Goal: Task Accomplishment & Management: Use online tool/utility

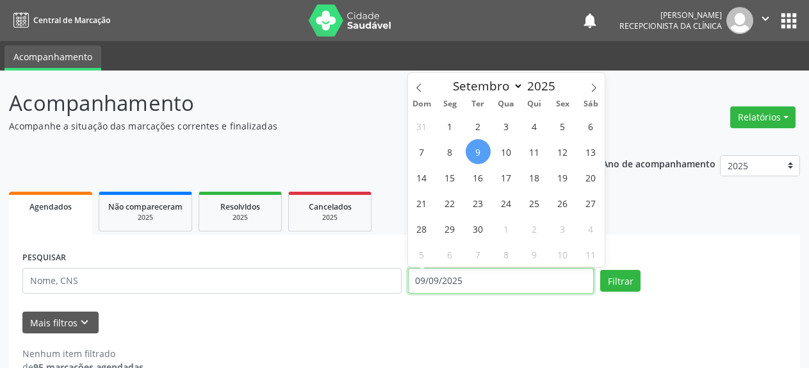
click at [487, 283] on input "09/09/2025" at bounding box center [501, 281] width 186 height 26
click at [445, 156] on span "8" at bounding box center [449, 151] width 25 height 25
type input "[DATE]"
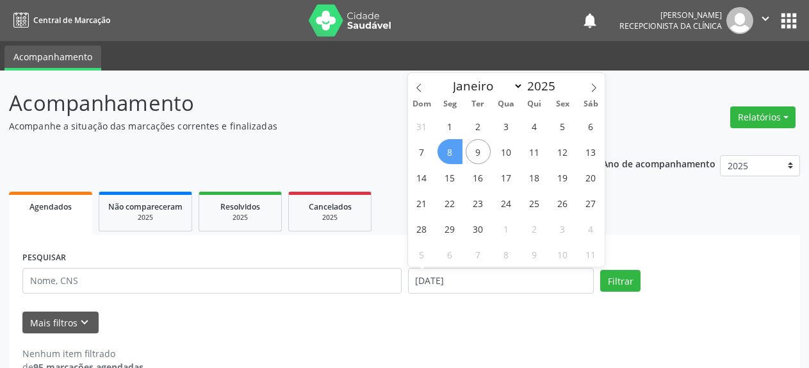
click at [445, 156] on span "8" at bounding box center [449, 151] width 25 height 25
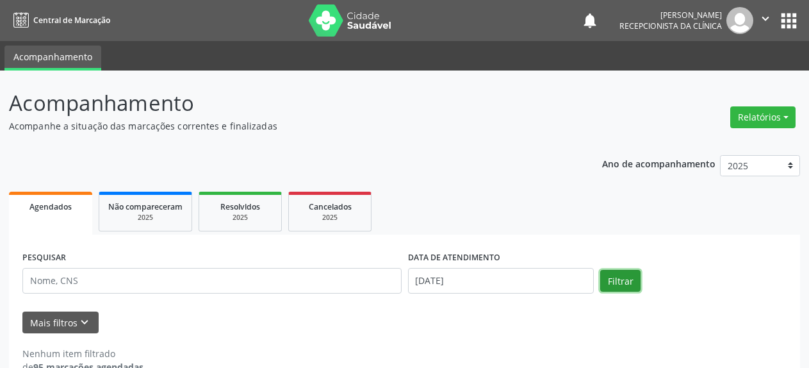
click at [621, 287] on button "Filtrar" at bounding box center [620, 281] width 40 height 22
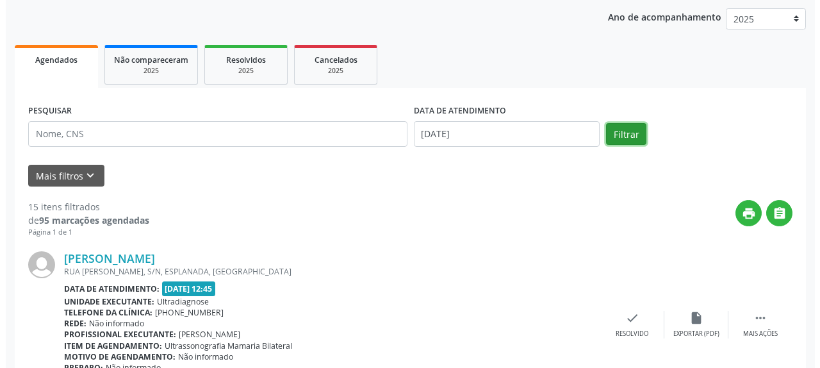
scroll to position [208, 0]
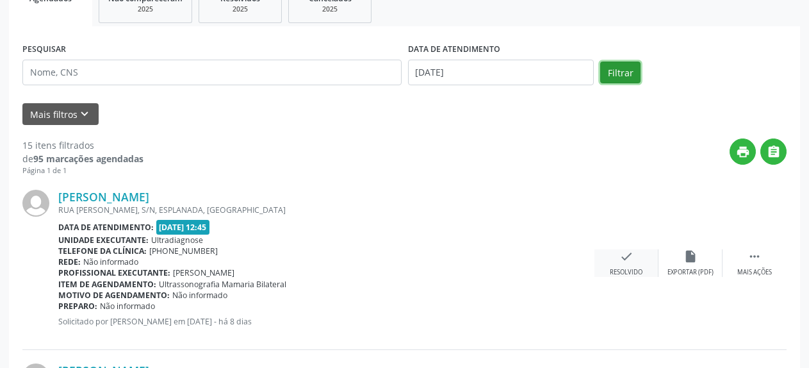
click at [619, 263] on icon "check" at bounding box center [626, 256] width 14 height 14
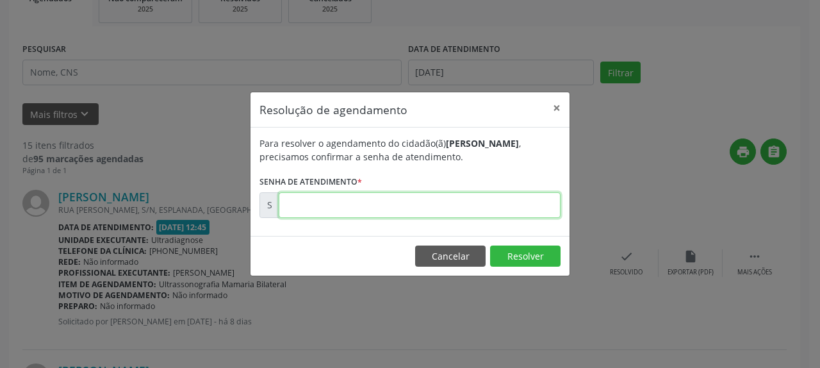
click at [339, 213] on input "text" at bounding box center [420, 205] width 282 height 26
type input "00174786"
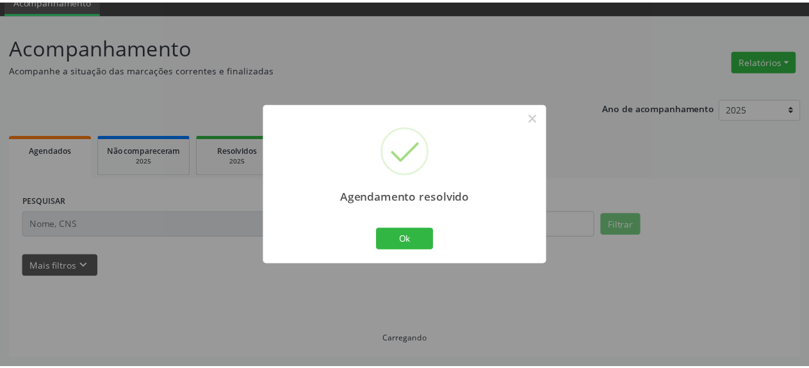
scroll to position [56, 0]
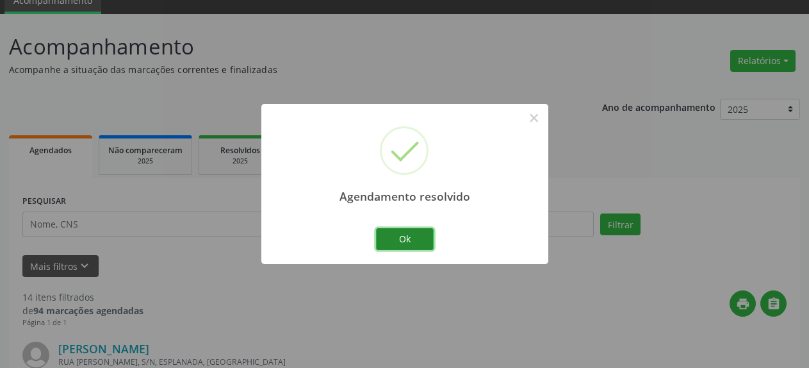
click at [391, 237] on button "Ok" at bounding box center [405, 239] width 58 height 22
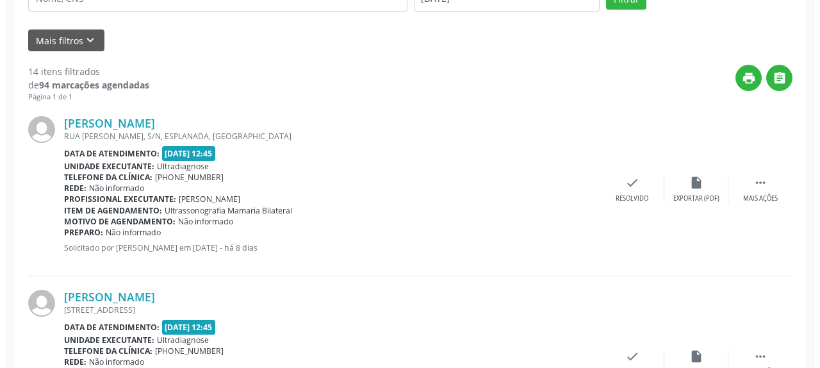
scroll to position [318, 0]
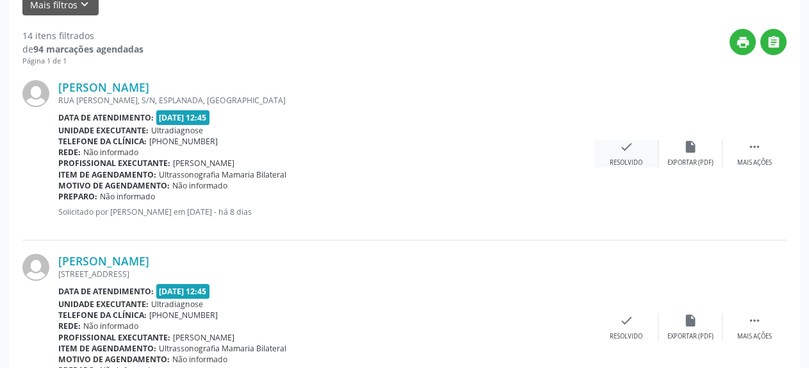
click at [632, 146] on icon "check" at bounding box center [626, 147] width 14 height 14
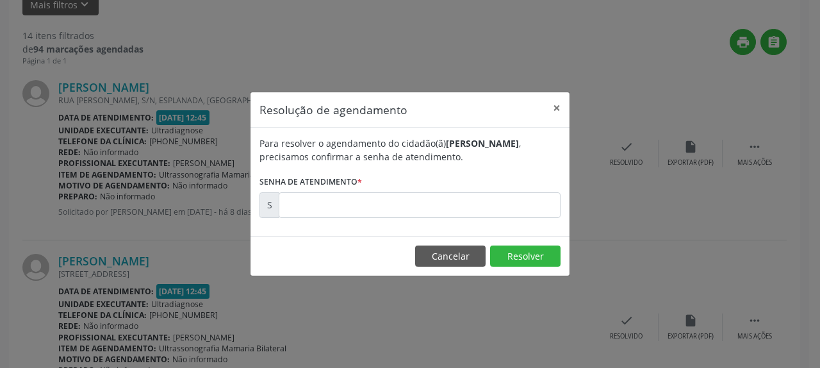
click at [466, 218] on div "Para resolver o agendamento do cidadão(ã) [PERSON_NAME] , precisamos confirmar …" at bounding box center [409, 181] width 319 height 108
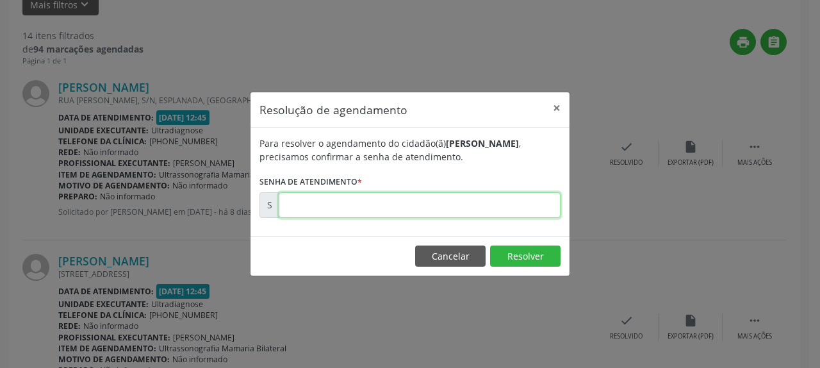
click at [467, 208] on input "text" at bounding box center [420, 205] width 282 height 26
type input "00174787"
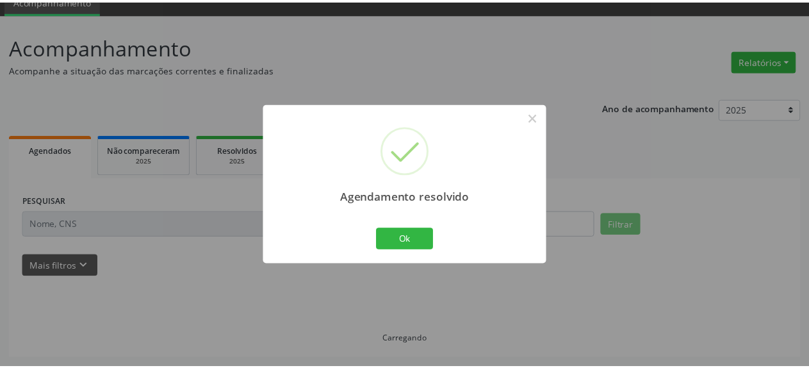
scroll to position [56, 0]
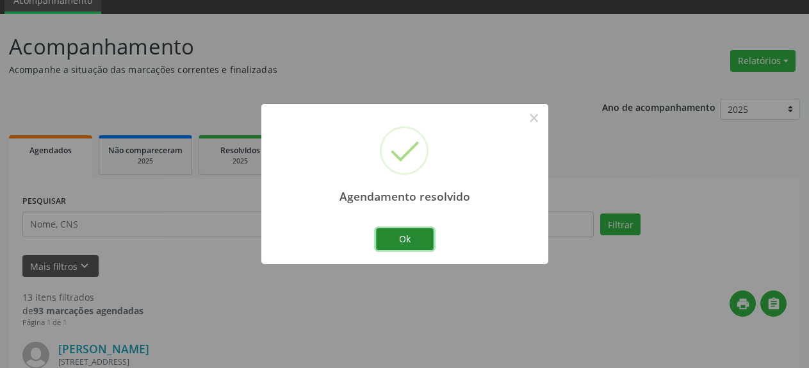
click at [414, 231] on button "Ok" at bounding box center [405, 239] width 58 height 22
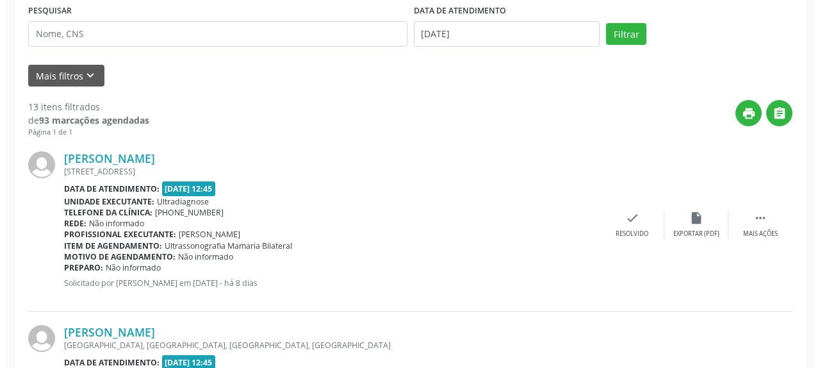
scroll to position [252, 0]
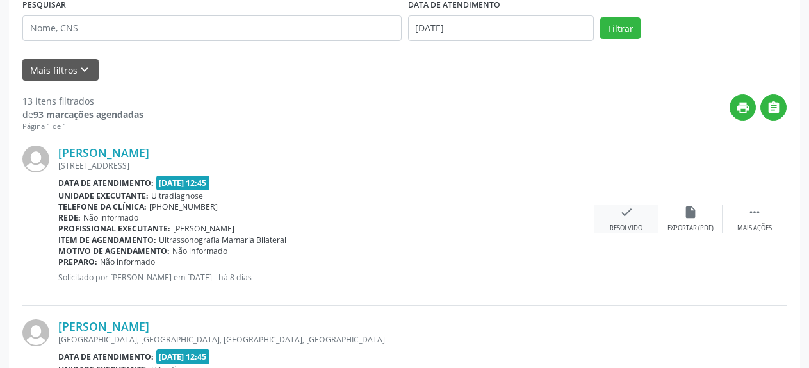
click at [614, 220] on div "check Resolvido" at bounding box center [626, 219] width 64 height 28
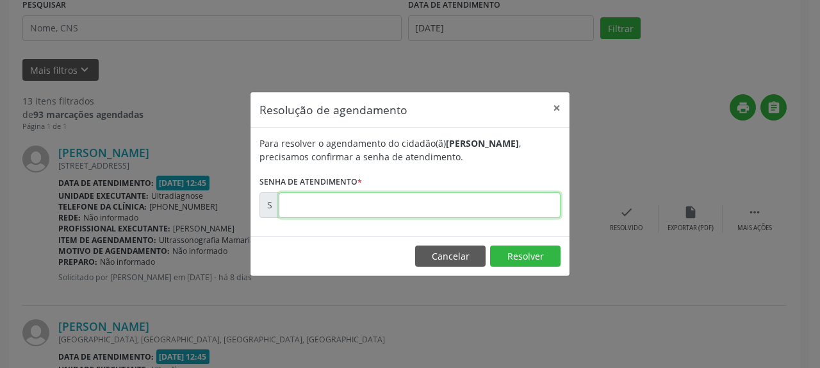
click at [481, 202] on input "text" at bounding box center [420, 205] width 282 height 26
type input "00174789"
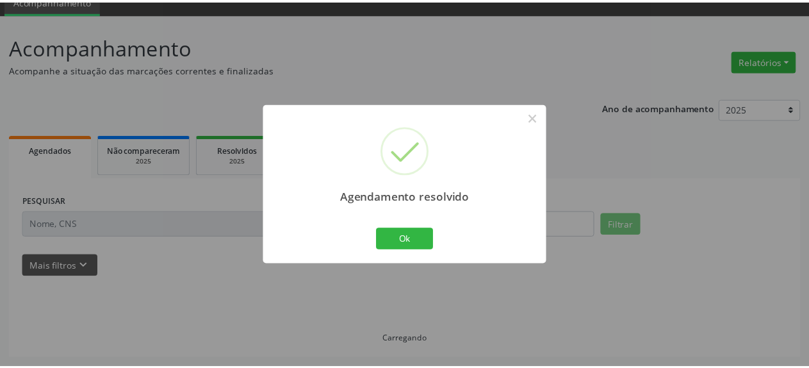
scroll to position [56, 0]
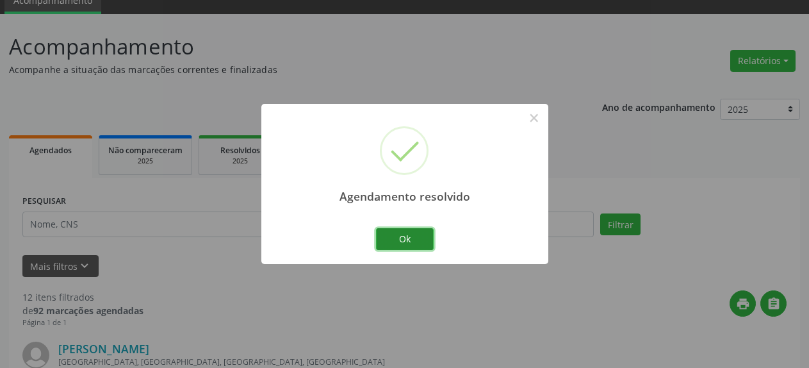
click at [385, 241] on button "Ok" at bounding box center [405, 239] width 58 height 22
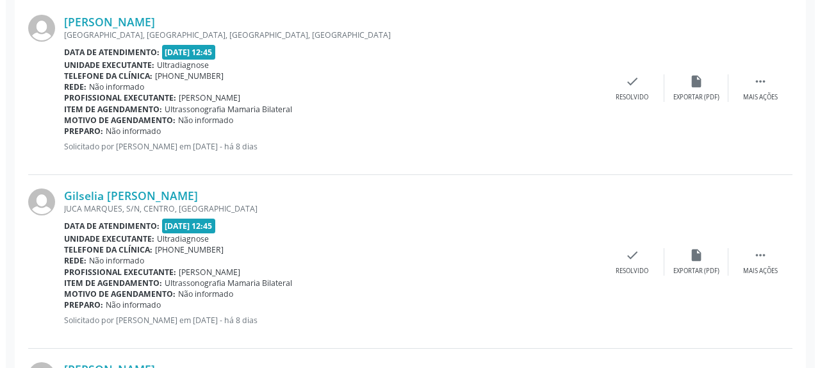
scroll to position [514, 0]
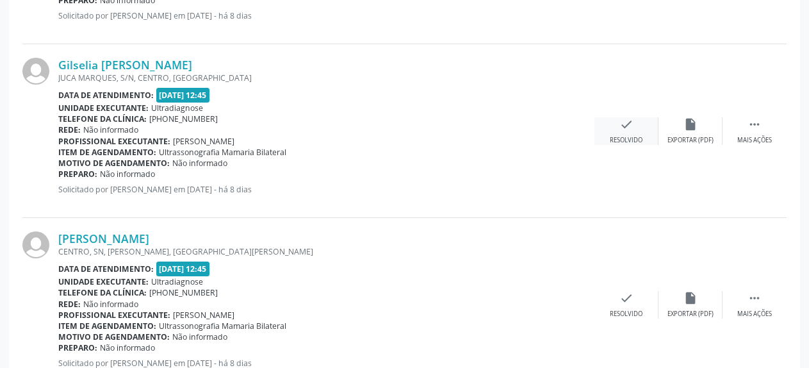
click at [629, 124] on icon "check" at bounding box center [626, 124] width 14 height 14
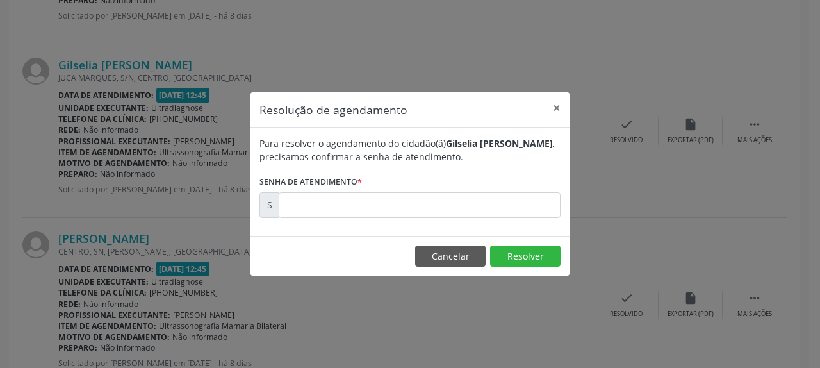
click at [497, 190] on form "Para resolver o agendamento do cidadão(ã) [PERSON_NAME] , precisamos confirmar …" at bounding box center [409, 176] width 301 height 81
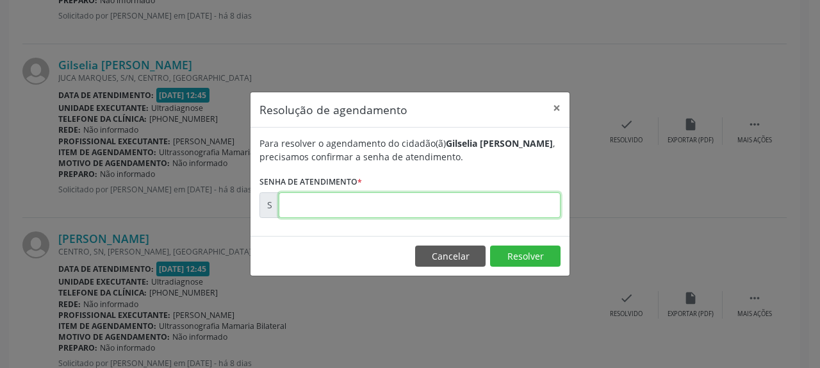
click at [465, 202] on input "text" at bounding box center [420, 205] width 282 height 26
type input "00174791"
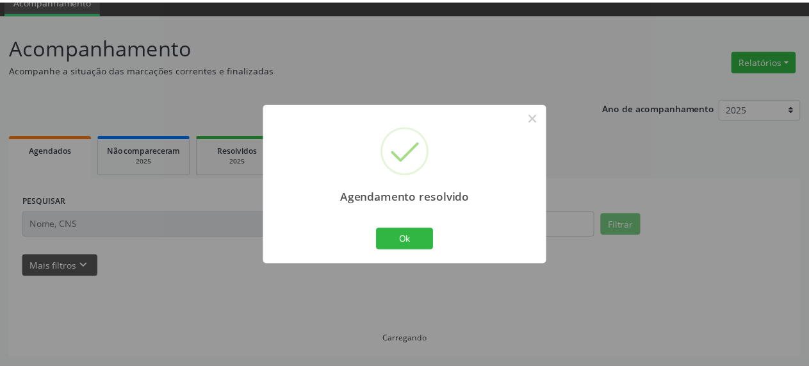
scroll to position [56, 0]
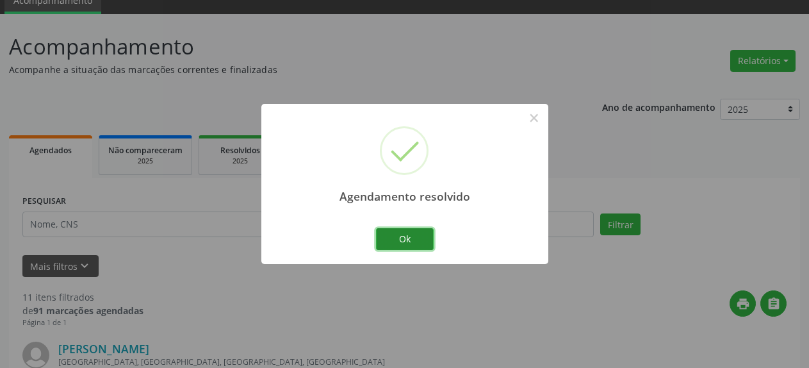
click at [400, 235] on button "Ok" at bounding box center [405, 239] width 58 height 22
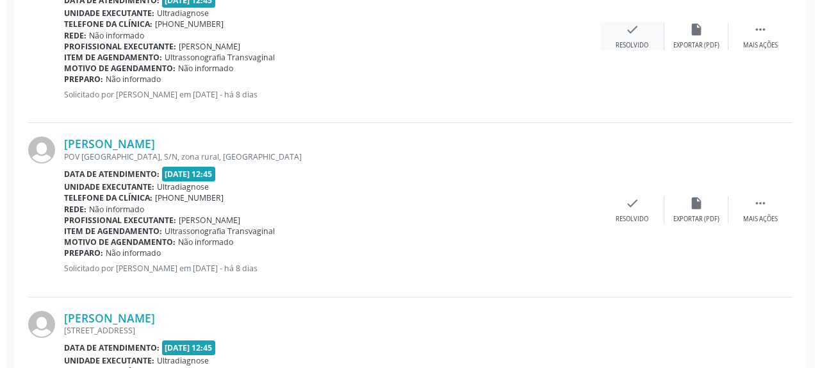
scroll to position [840, 0]
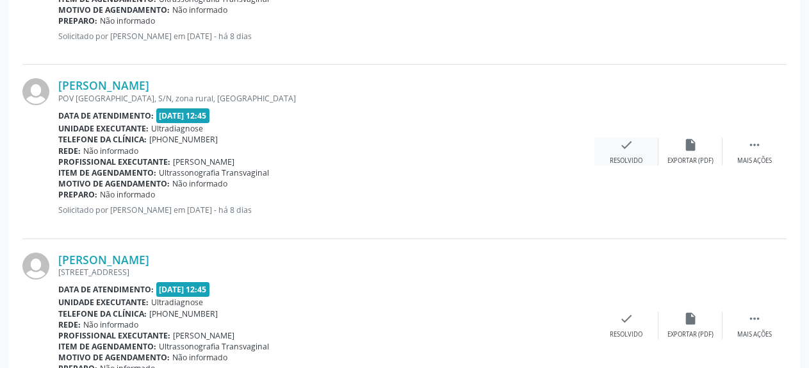
click at [623, 151] on icon "check" at bounding box center [626, 145] width 14 height 14
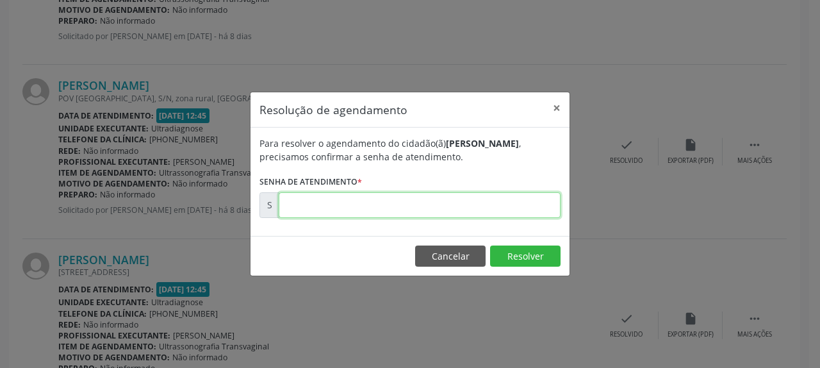
click at [493, 197] on input "text" at bounding box center [420, 205] width 282 height 26
type input "00174795"
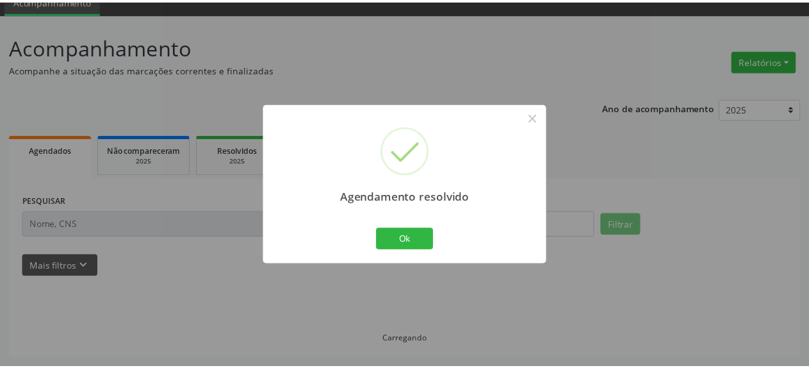
scroll to position [56, 0]
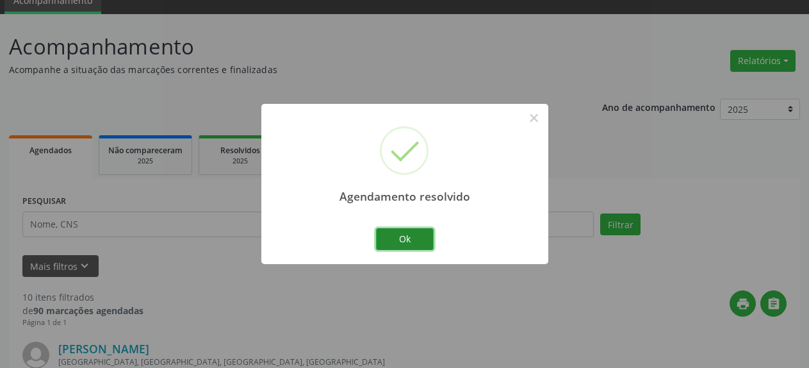
click at [384, 237] on button "Ok" at bounding box center [405, 239] width 58 height 22
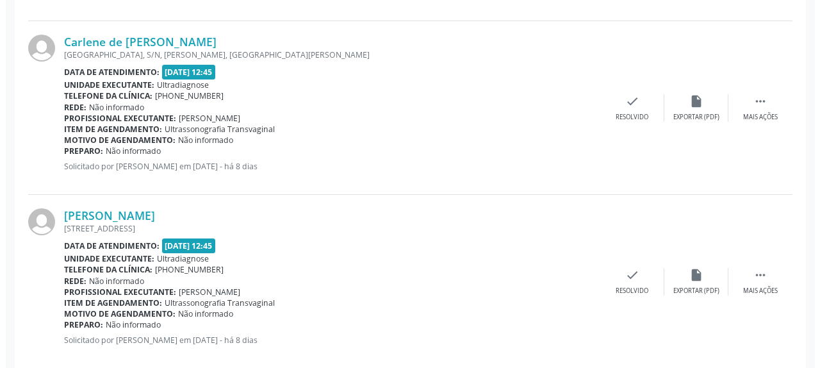
scroll to position [775, 0]
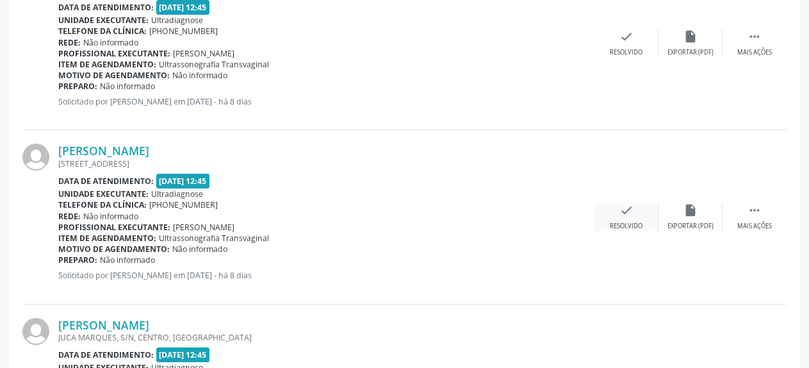
click at [624, 209] on icon "check" at bounding box center [626, 210] width 14 height 14
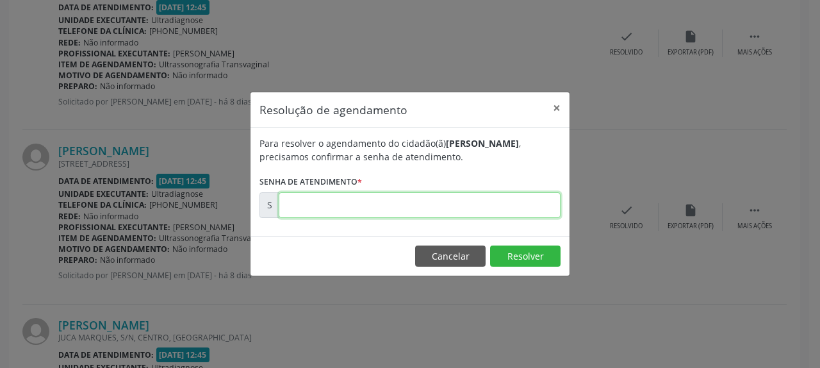
click at [434, 211] on input "text" at bounding box center [420, 205] width 282 height 26
type input "00174796"
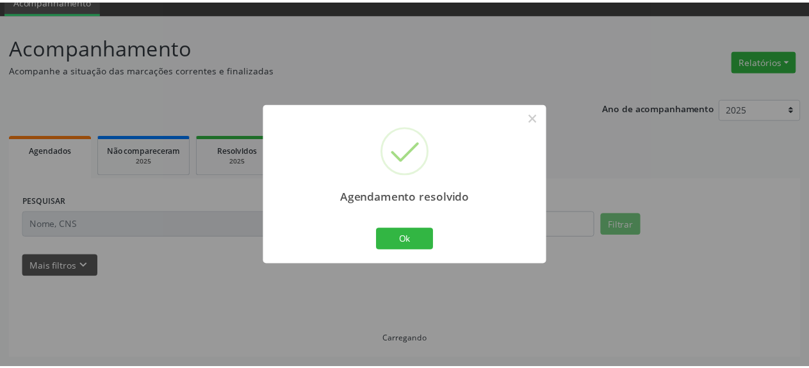
scroll to position [56, 0]
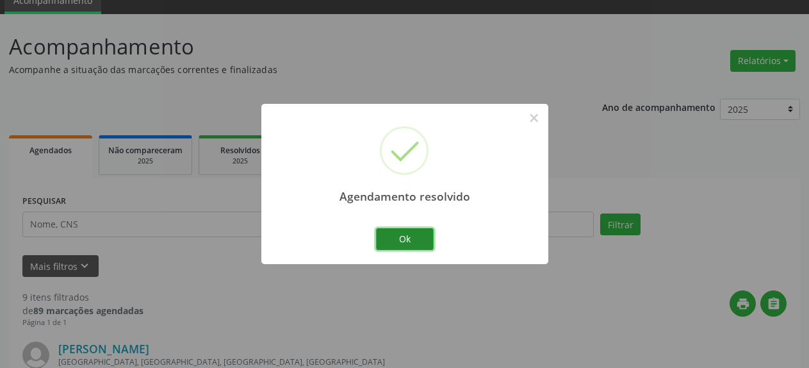
click at [428, 239] on button "Ok" at bounding box center [405, 239] width 58 height 22
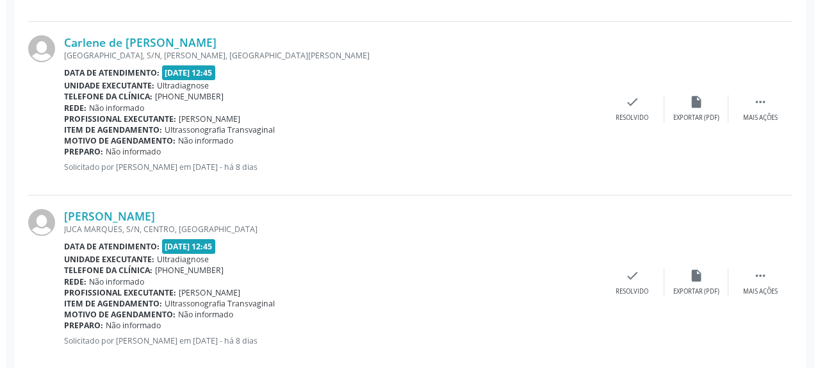
scroll to position [775, 0]
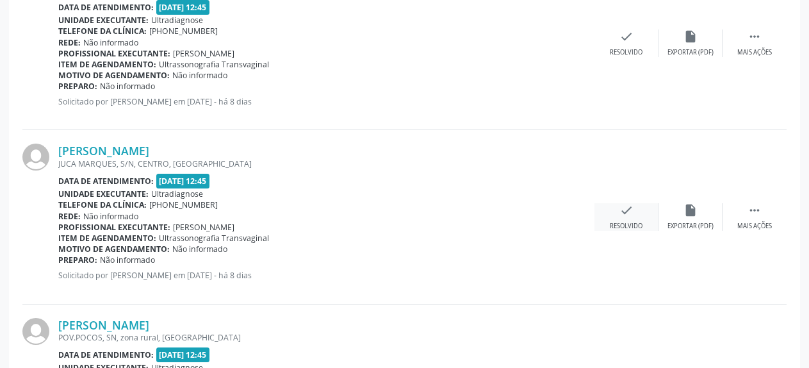
click at [630, 209] on icon "check" at bounding box center [626, 210] width 14 height 14
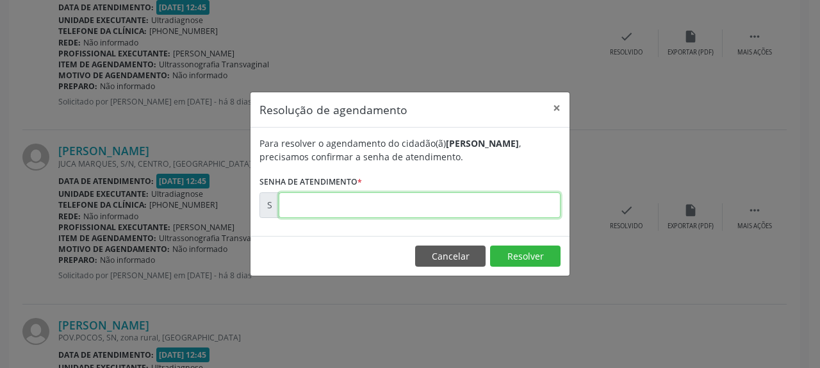
click at [516, 201] on input "text" at bounding box center [420, 205] width 282 height 26
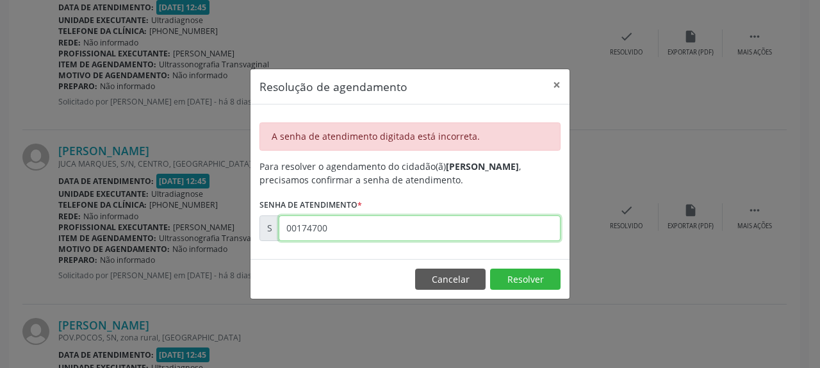
drag, startPoint x: 283, startPoint y: 229, endPoint x: 339, endPoint y: 229, distance: 55.7
click at [339, 229] on input "00174700" at bounding box center [420, 228] width 282 height 26
type input "00174797"
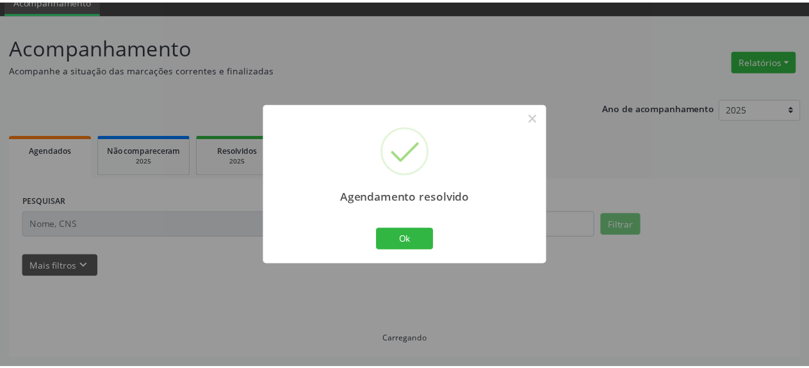
scroll to position [56, 0]
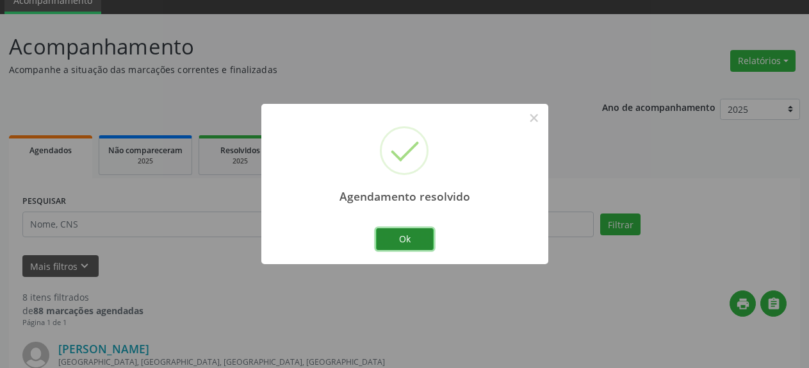
click at [383, 240] on button "Ok" at bounding box center [405, 239] width 58 height 22
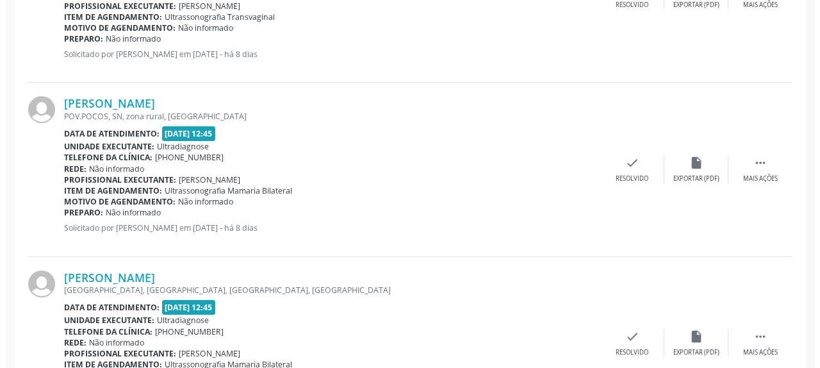
scroll to position [840, 0]
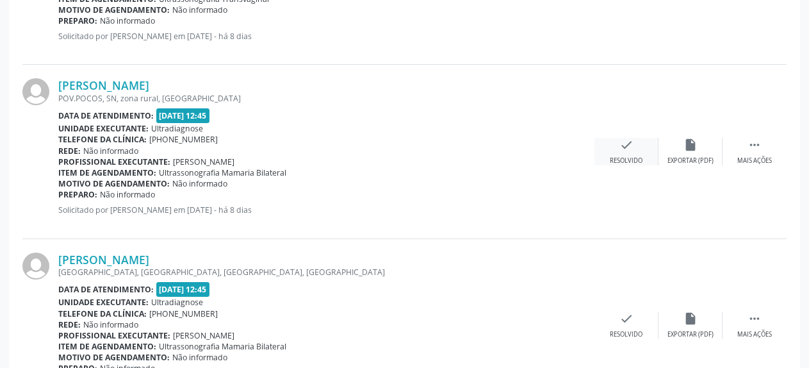
click at [631, 151] on icon "check" at bounding box center [626, 145] width 14 height 14
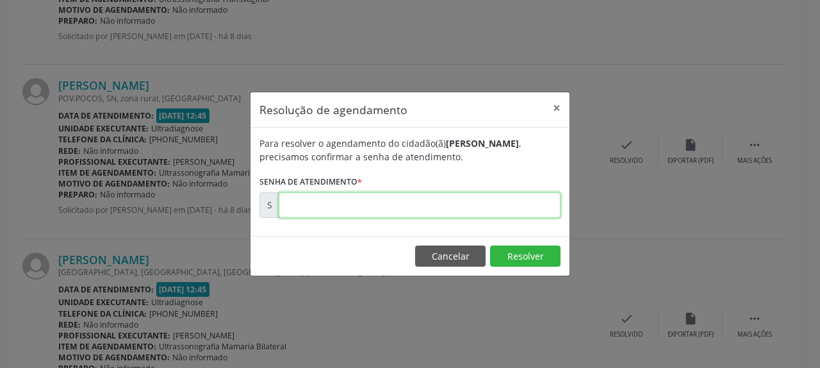
click at [457, 202] on input "text" at bounding box center [420, 205] width 282 height 26
type input "00174798"
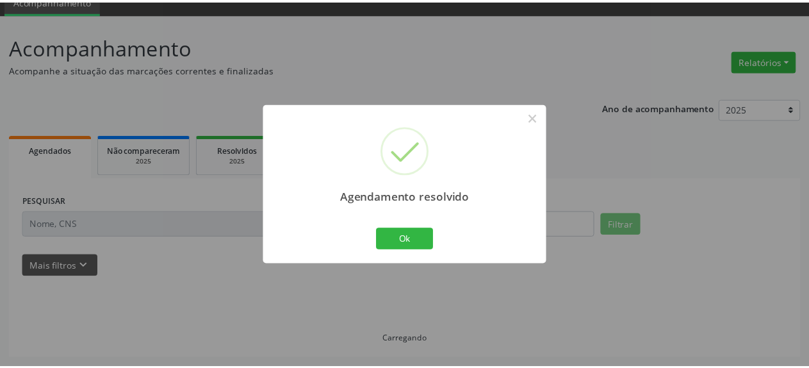
scroll to position [56, 0]
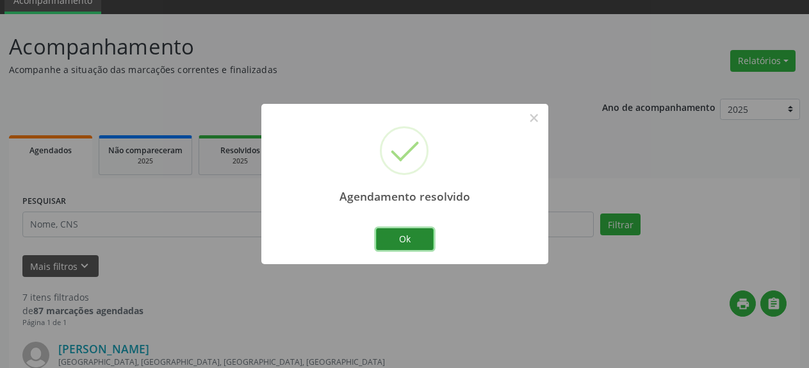
click at [406, 245] on button "Ok" at bounding box center [405, 239] width 58 height 22
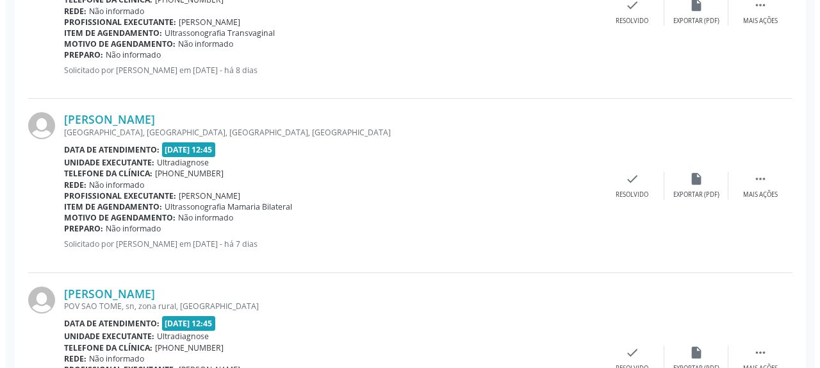
scroll to position [840, 0]
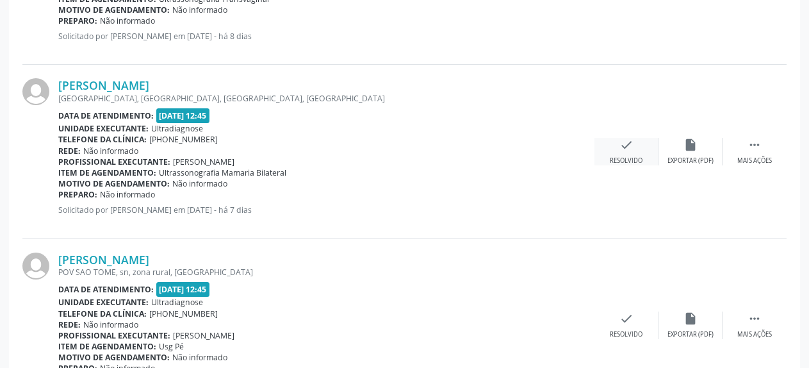
click at [628, 152] on icon "check" at bounding box center [626, 145] width 14 height 14
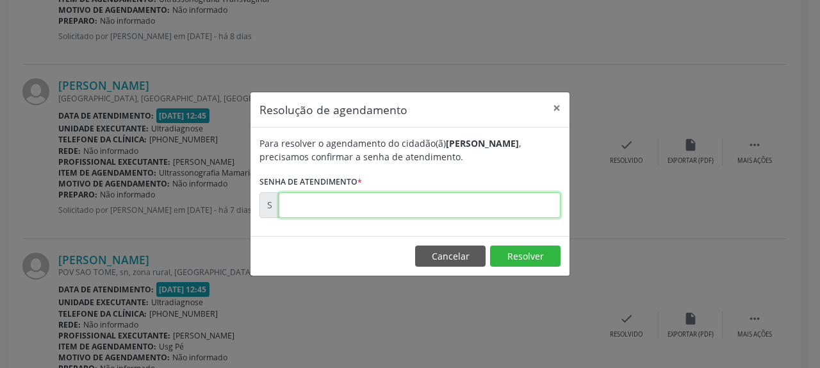
click at [493, 205] on input "text" at bounding box center [420, 205] width 282 height 26
type input "00174856"
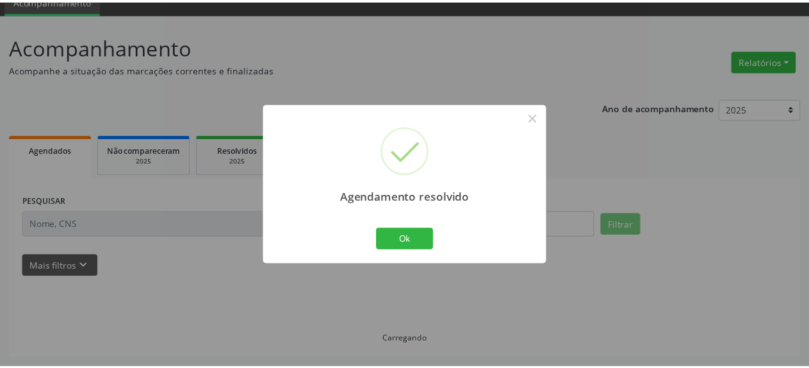
scroll to position [56, 0]
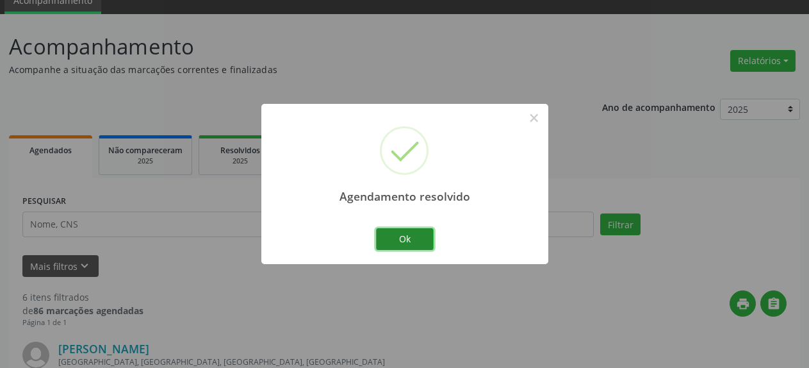
click at [413, 234] on button "Ok" at bounding box center [405, 239] width 58 height 22
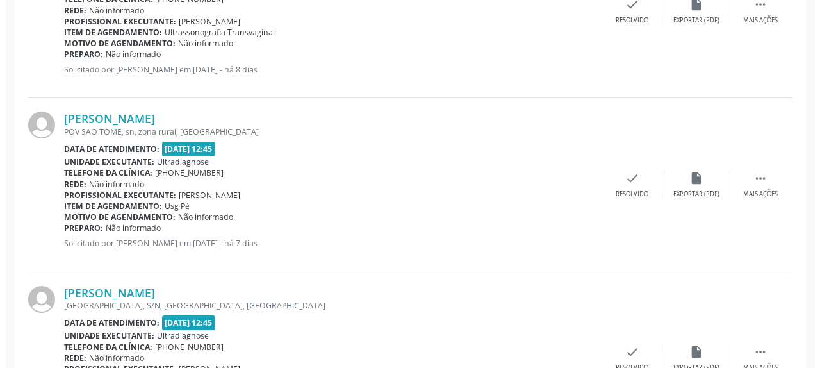
scroll to position [840, 0]
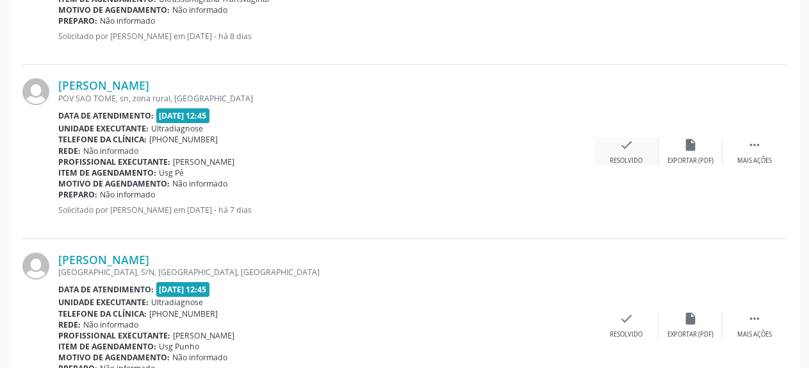
click at [634, 153] on div "check Resolvido" at bounding box center [626, 152] width 64 height 28
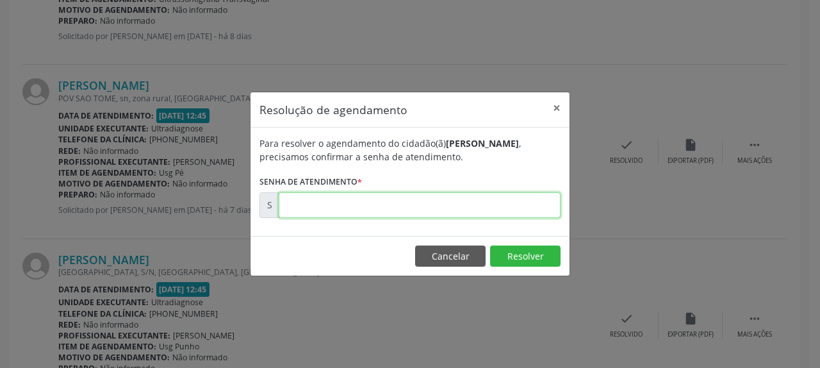
click at [486, 211] on input "text" at bounding box center [420, 205] width 282 height 26
type input "00174864"
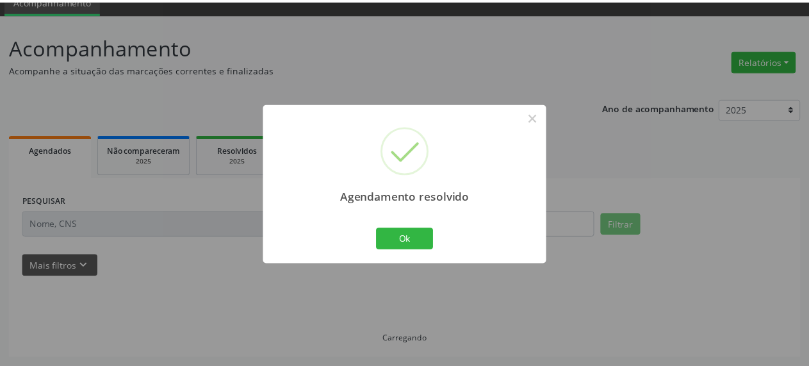
scroll to position [56, 0]
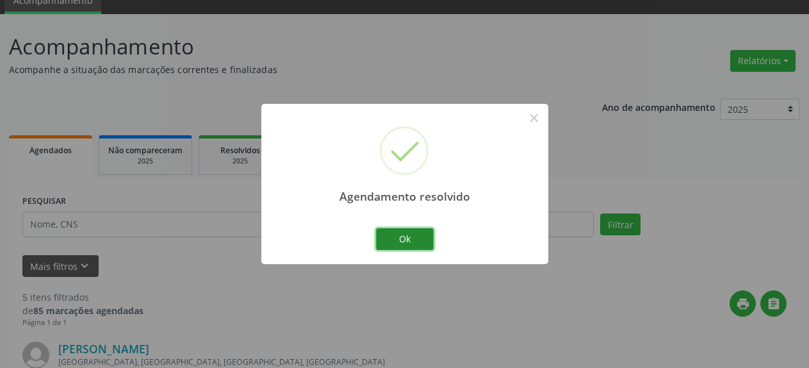
click at [399, 241] on button "Ok" at bounding box center [405, 239] width 58 height 22
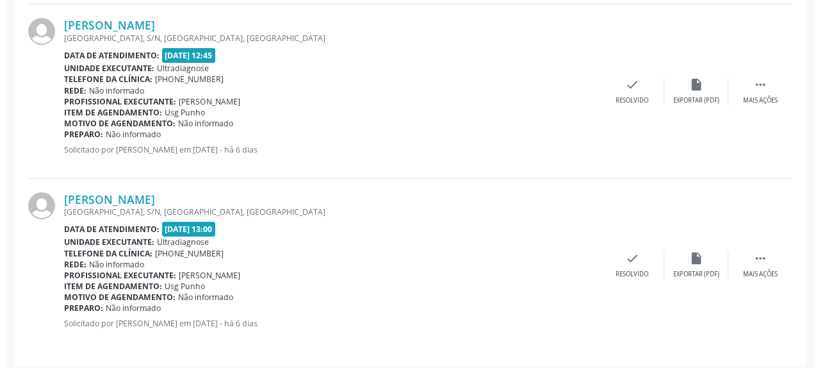
scroll to position [906, 0]
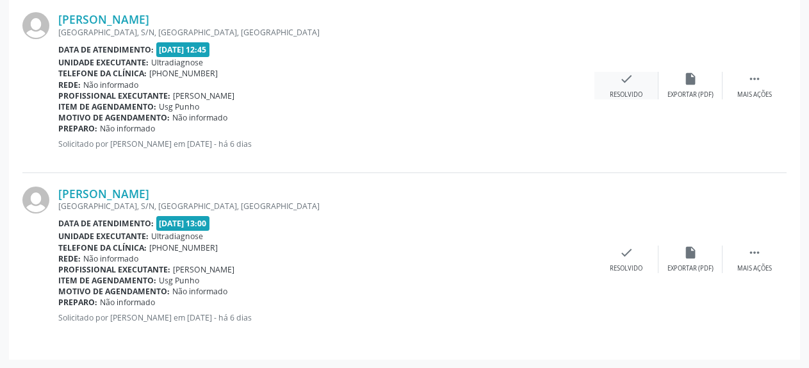
click at [621, 79] on icon "check" at bounding box center [626, 79] width 14 height 14
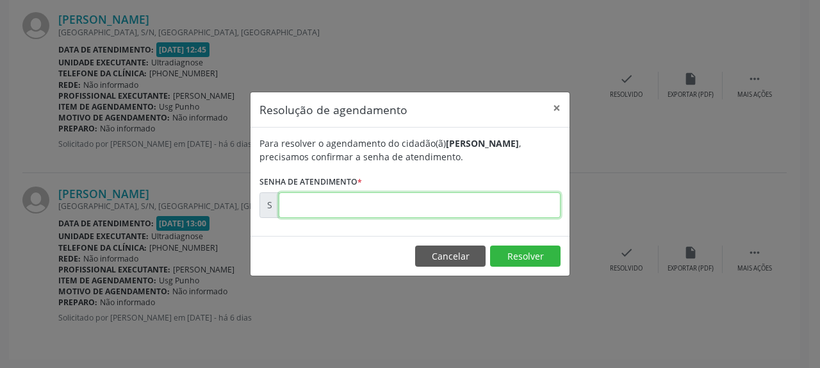
click at [489, 204] on input "text" at bounding box center [420, 205] width 282 height 26
type input "00175021"
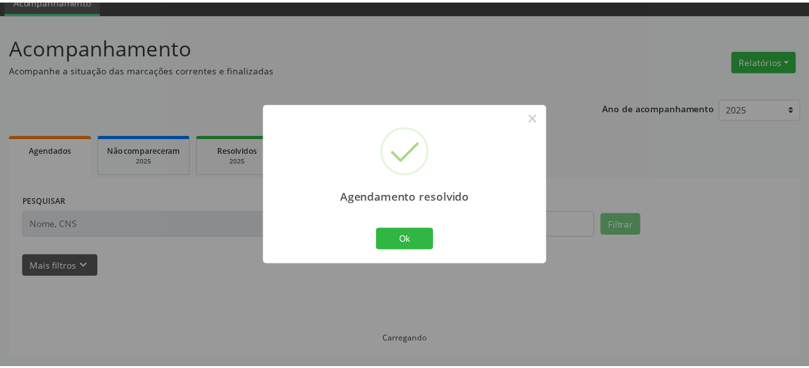
scroll to position [56, 0]
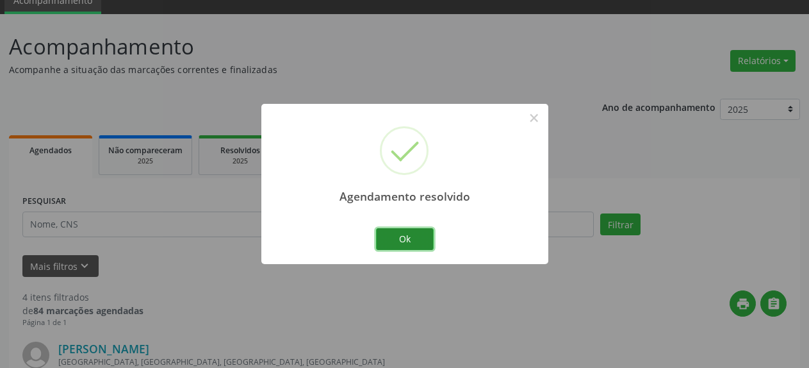
click at [420, 230] on button "Ok" at bounding box center [405, 239] width 58 height 22
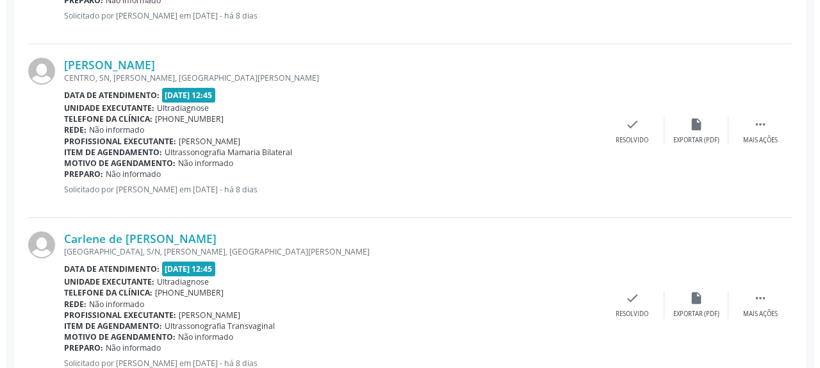
scroll to position [733, 0]
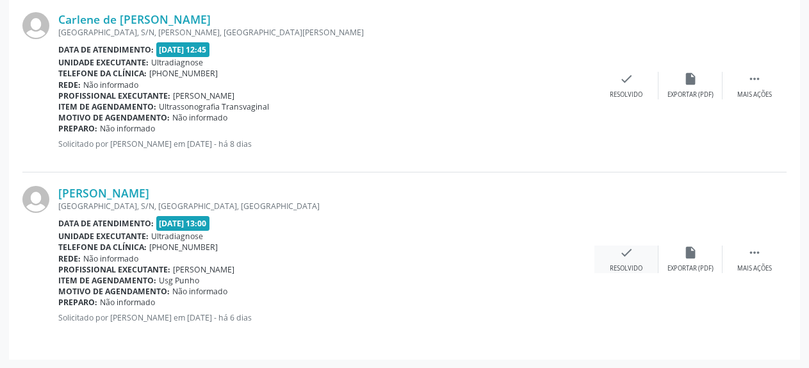
click at [631, 252] on icon "check" at bounding box center [626, 252] width 14 height 14
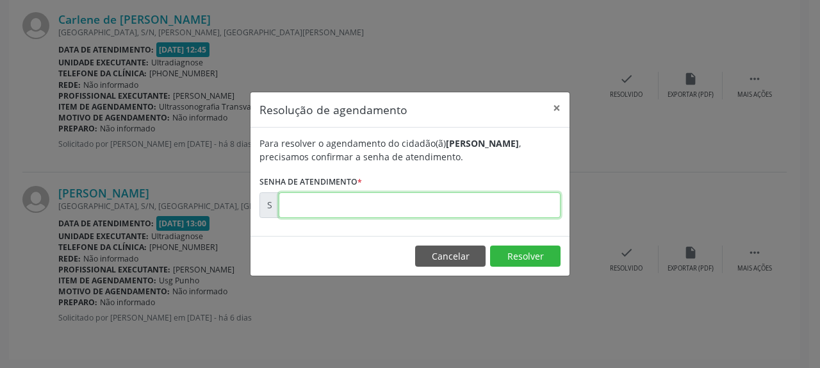
click at [351, 214] on input "text" at bounding box center [420, 205] width 282 height 26
type input "00175024"
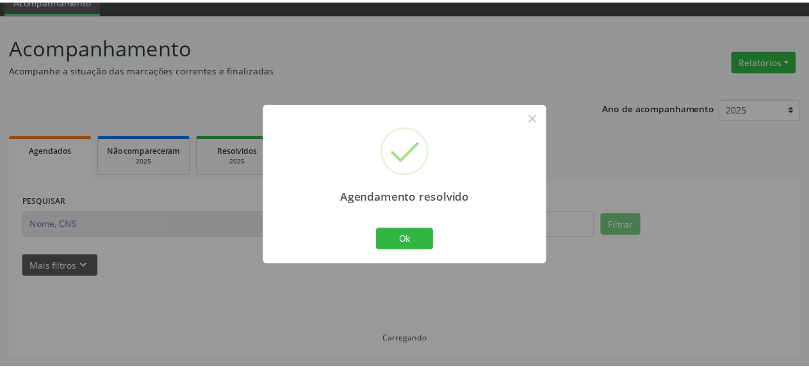
scroll to position [56, 0]
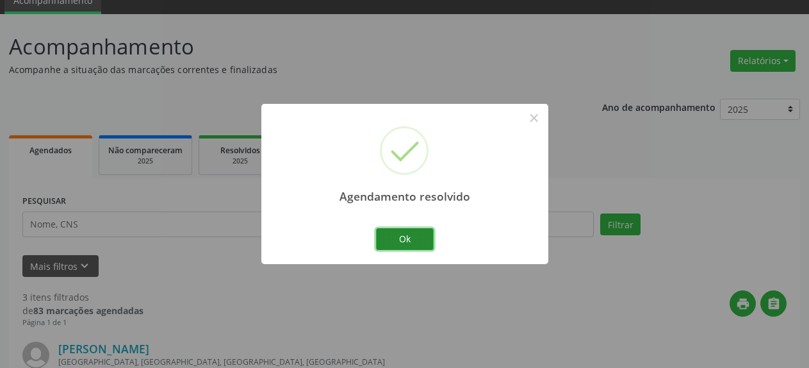
click at [419, 237] on button "Ok" at bounding box center [405, 239] width 58 height 22
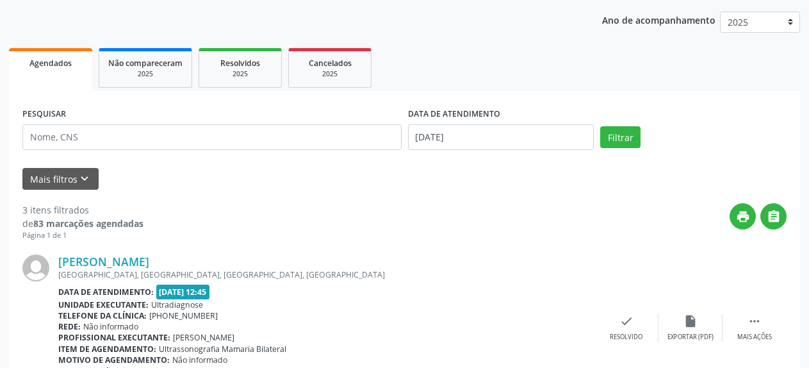
scroll to position [318, 0]
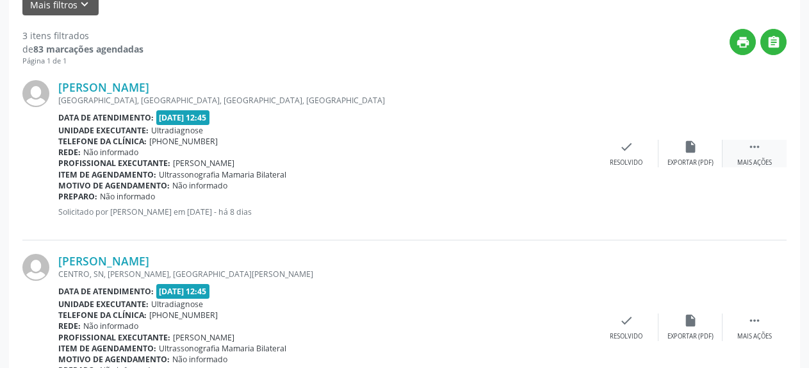
click at [754, 143] on icon "" at bounding box center [754, 147] width 14 height 14
click at [688, 151] on icon "alarm_off" at bounding box center [690, 147] width 14 height 14
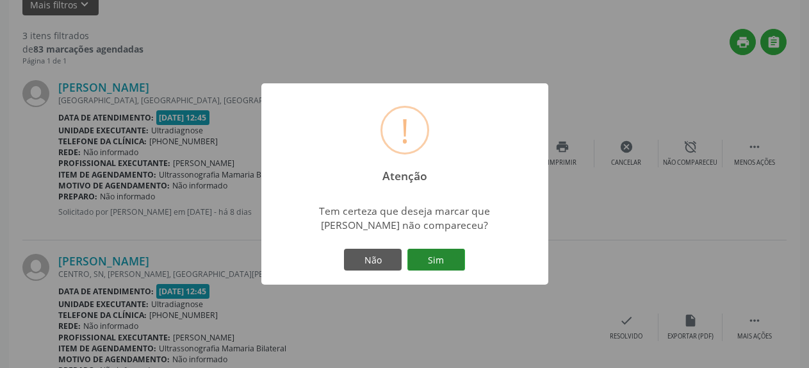
click at [439, 260] on button "Sim" at bounding box center [436, 259] width 58 height 22
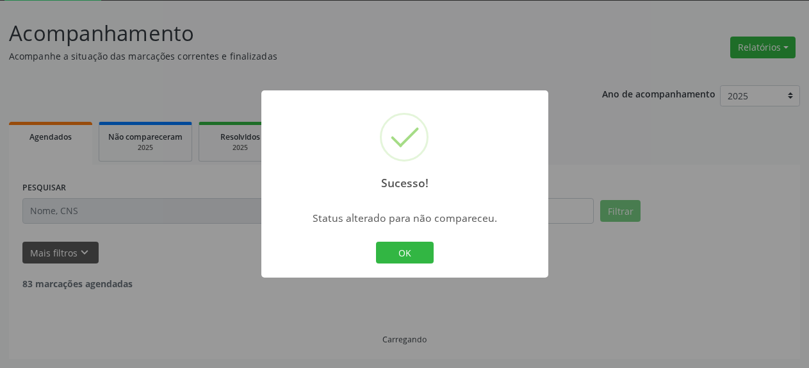
scroll to position [70, 0]
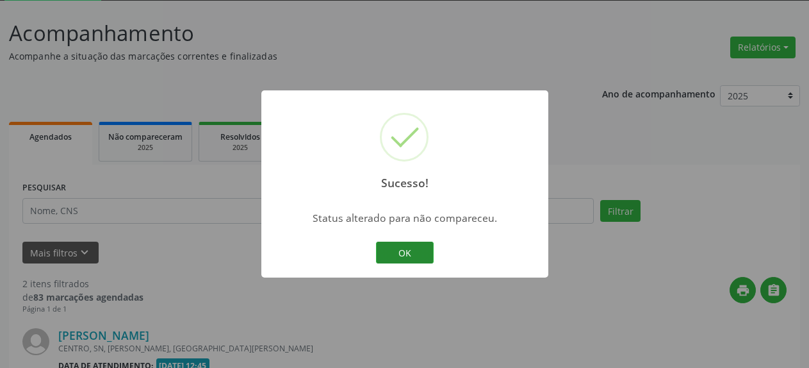
click at [406, 254] on button "OK" at bounding box center [405, 252] width 58 height 22
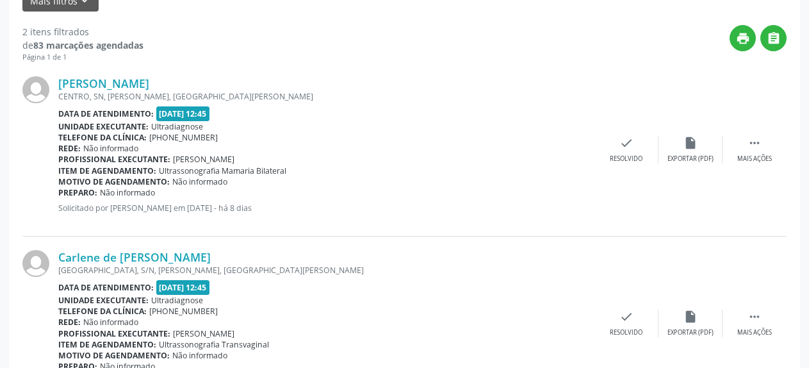
scroll to position [331, 0]
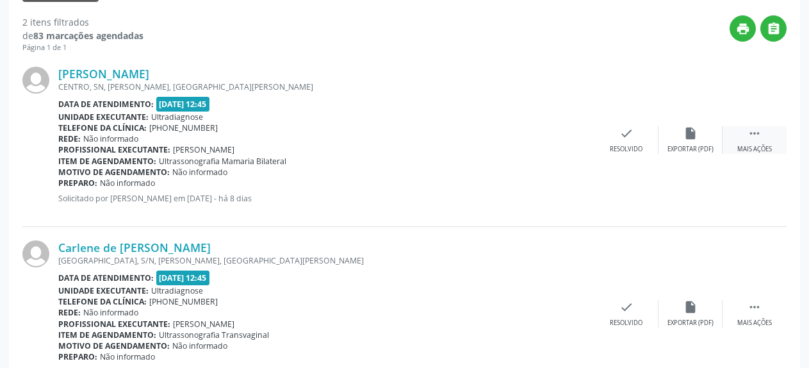
click at [750, 140] on icon "" at bounding box center [754, 133] width 14 height 14
click at [689, 135] on icon "alarm_off" at bounding box center [690, 133] width 14 height 14
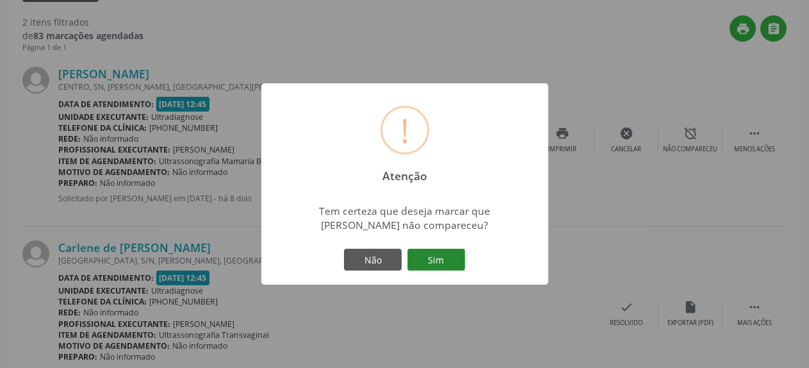
click at [436, 256] on button "Sim" at bounding box center [436, 259] width 58 height 22
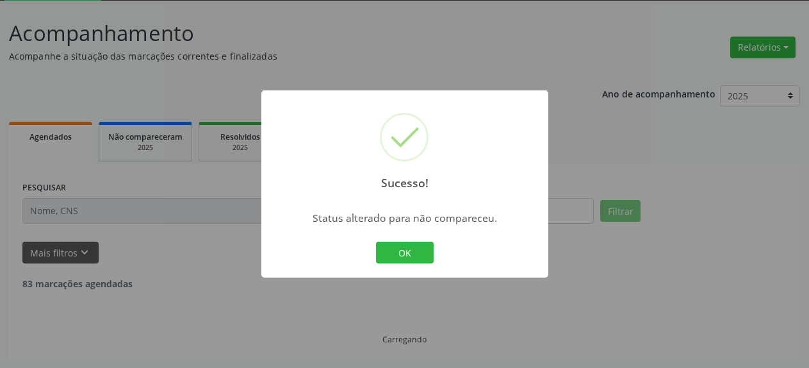
scroll to position [70, 0]
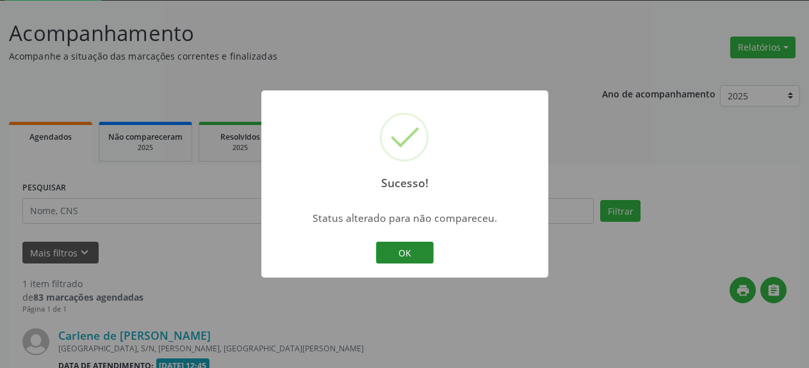
click at [416, 251] on button "OK" at bounding box center [405, 252] width 58 height 22
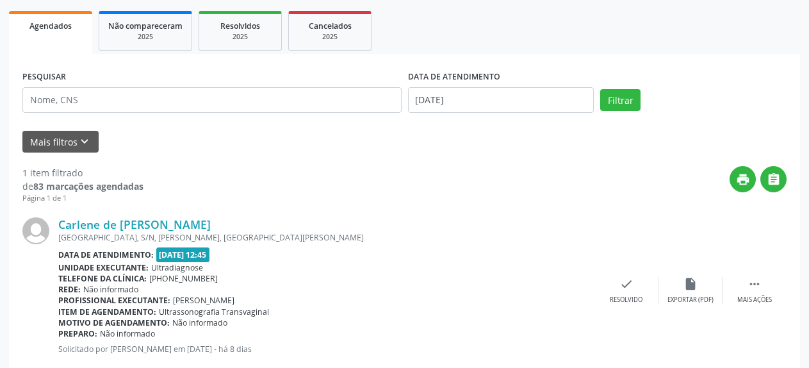
scroll to position [212, 0]
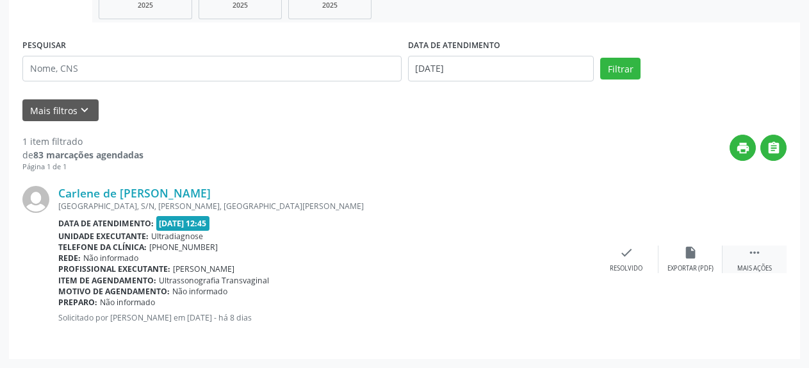
click at [753, 257] on icon "" at bounding box center [754, 252] width 14 height 14
click at [691, 258] on icon "alarm_off" at bounding box center [690, 252] width 14 height 14
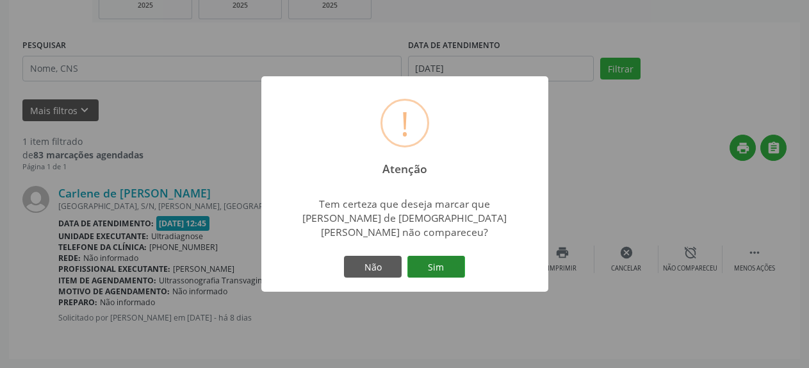
click at [432, 259] on button "Sim" at bounding box center [436, 267] width 58 height 22
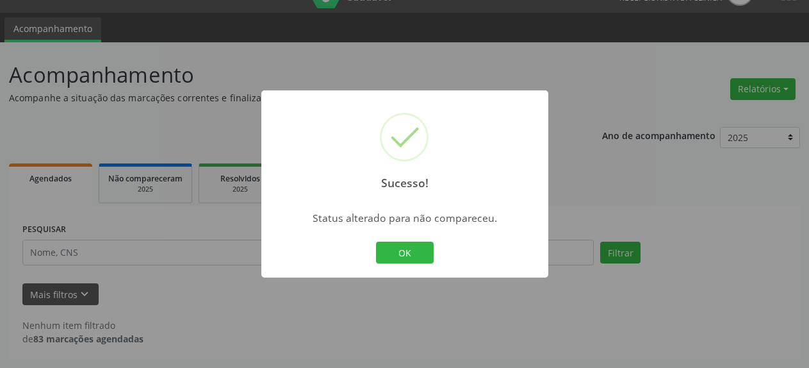
scroll to position [28, 0]
click at [416, 250] on button "OK" at bounding box center [405, 252] width 58 height 22
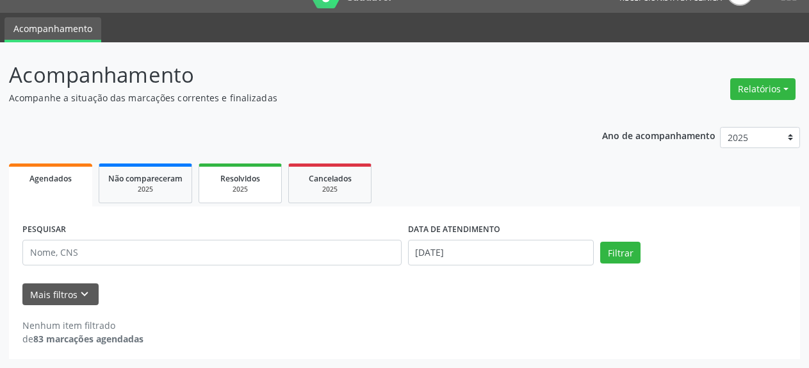
click at [229, 196] on link "Resolvidos 2025" at bounding box center [240, 183] width 83 height 40
select select "8"
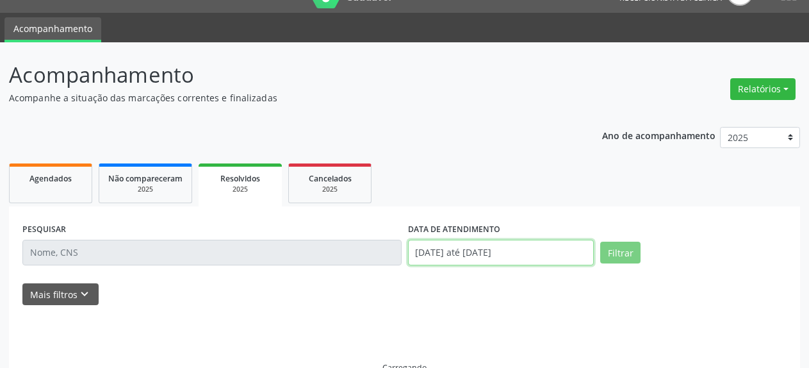
click at [443, 252] on input "[DATE] até [DATE]" at bounding box center [501, 253] width 186 height 26
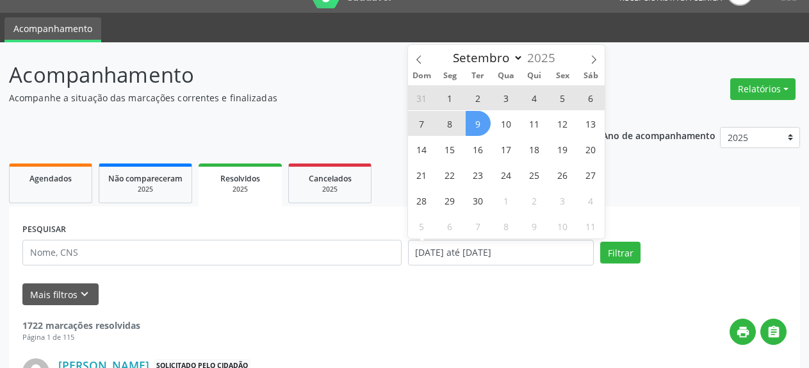
click at [446, 99] on span "1" at bounding box center [449, 97] width 25 height 25
type input "[DATE]"
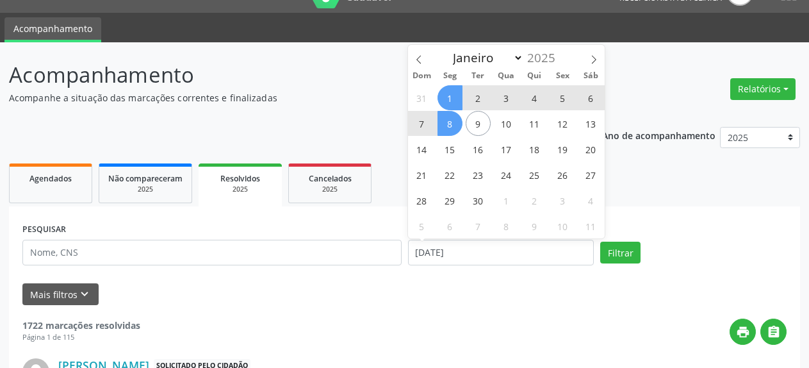
click at [453, 129] on span "8" at bounding box center [449, 123] width 25 height 25
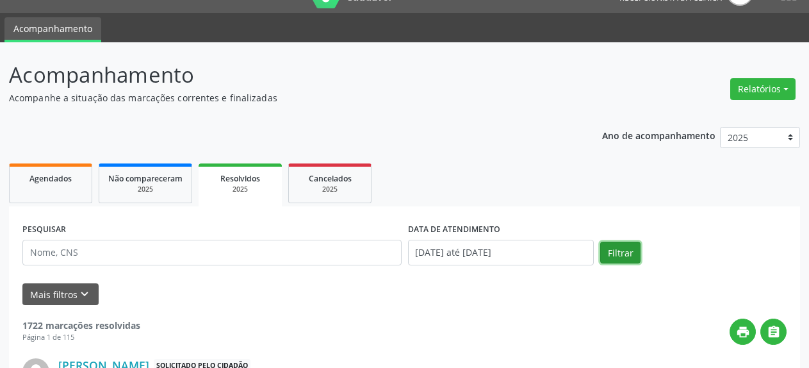
click at [622, 256] on button "Filtrar" at bounding box center [620, 252] width 40 height 22
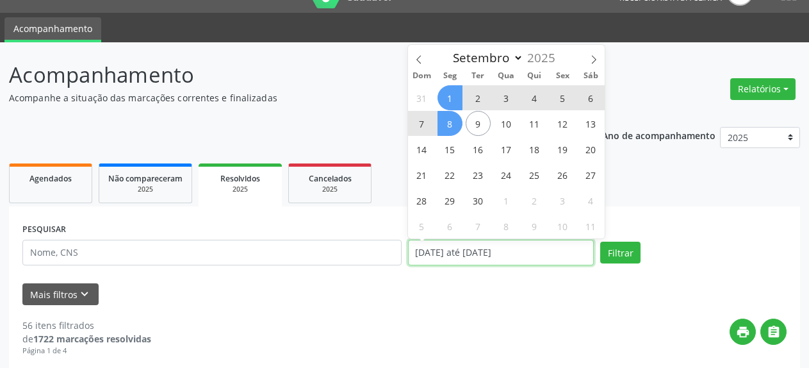
click at [496, 255] on input "[DATE] até [DATE]" at bounding box center [501, 253] width 186 height 26
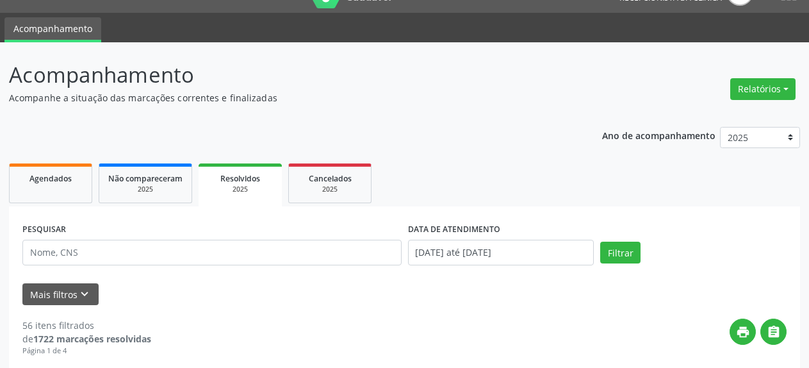
click at [331, 284] on div "Mais filtros keyboard_arrow_down" at bounding box center [404, 294] width 770 height 22
click at [139, 185] on div "2025" at bounding box center [145, 189] width 74 height 10
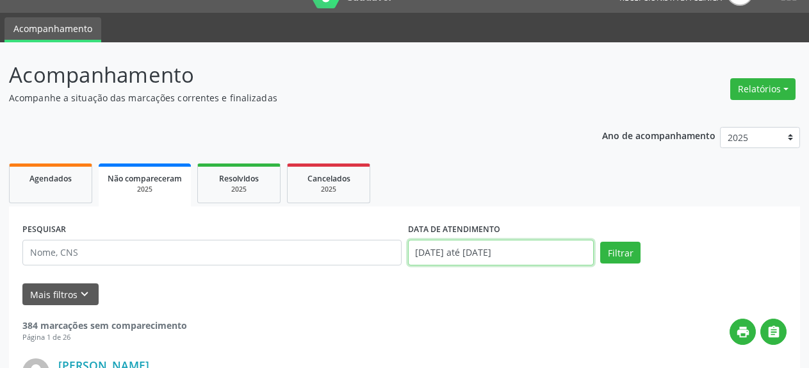
click at [455, 259] on input "[DATE] até [DATE]" at bounding box center [501, 253] width 186 height 26
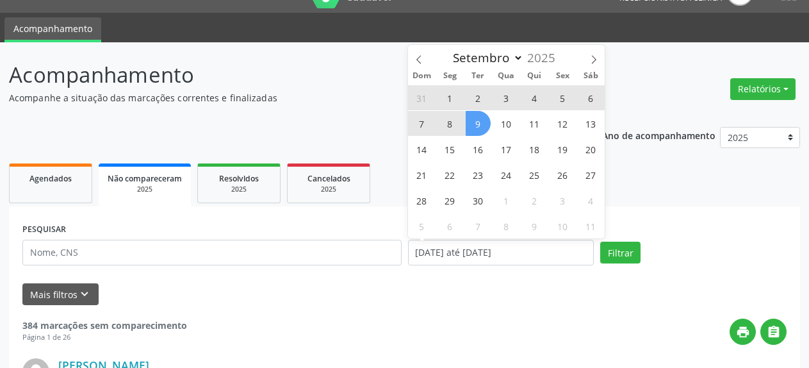
click at [448, 96] on span "1" at bounding box center [449, 97] width 25 height 25
type input "[DATE]"
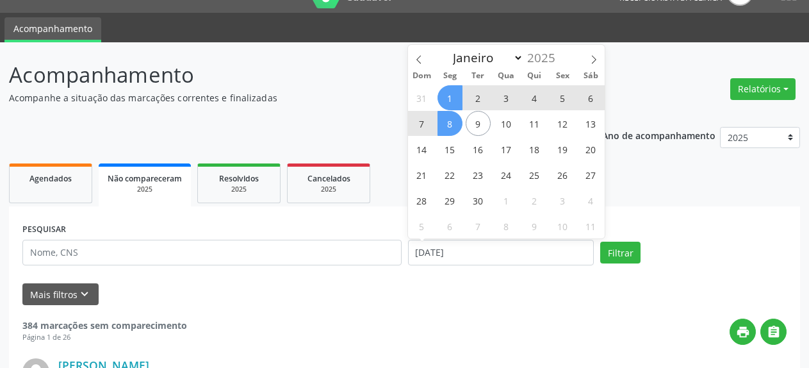
click at [452, 126] on span "8" at bounding box center [449, 123] width 25 height 25
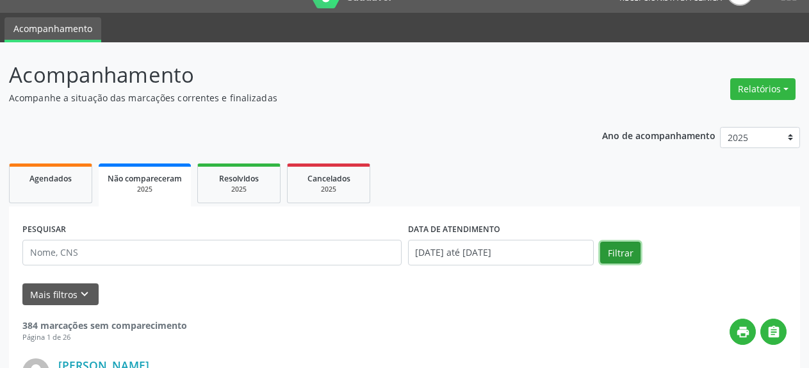
click at [612, 254] on button "Filtrar" at bounding box center [620, 252] width 40 height 22
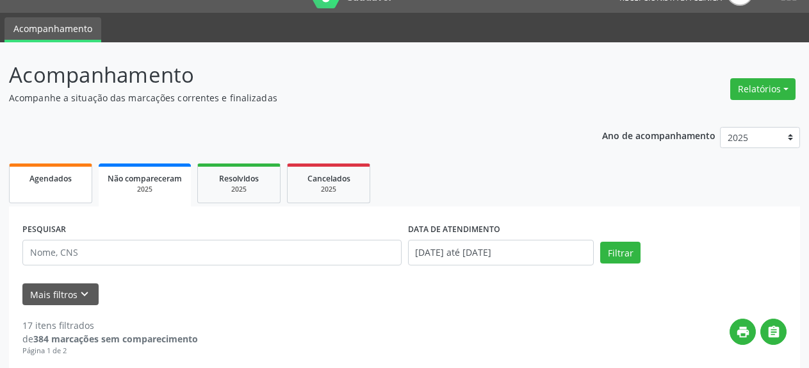
click at [63, 188] on link "Agendados" at bounding box center [50, 183] width 83 height 40
